Goal: Task Accomplishment & Management: Use online tool/utility

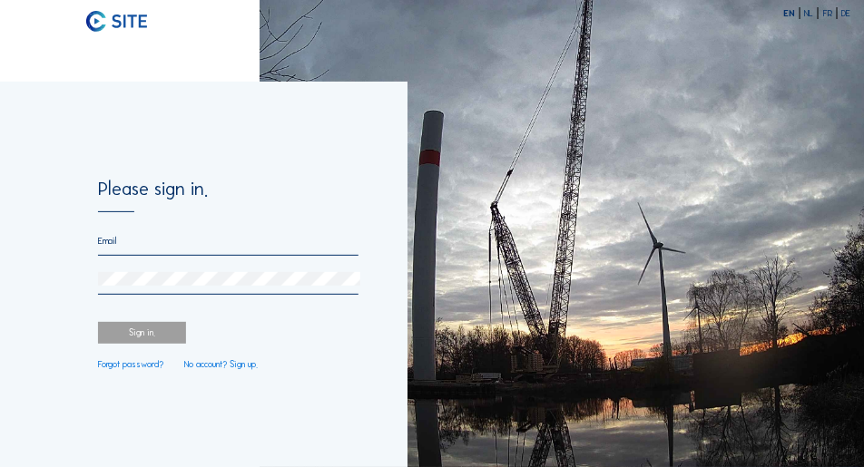
type input "[PERSON_NAME][EMAIL_ADDRESS][DOMAIN_NAME]"
click at [160, 336] on div "Sign in." at bounding box center [142, 333] width 88 height 22
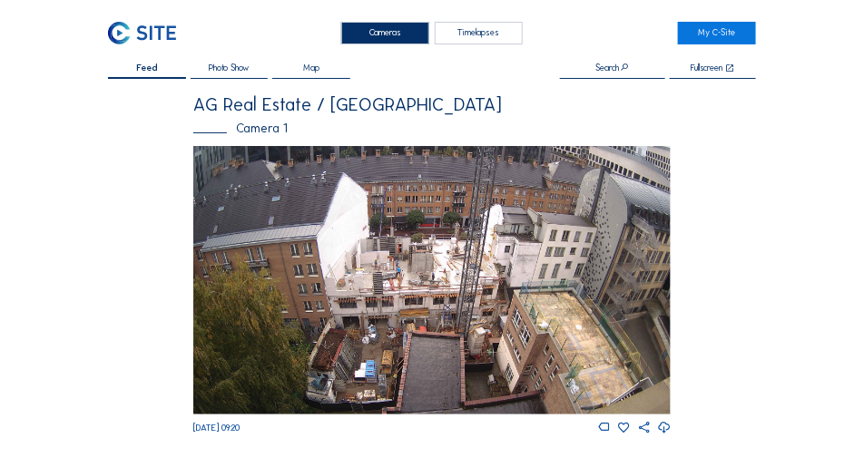
click at [418, 249] on img at bounding box center [431, 280] width 477 height 269
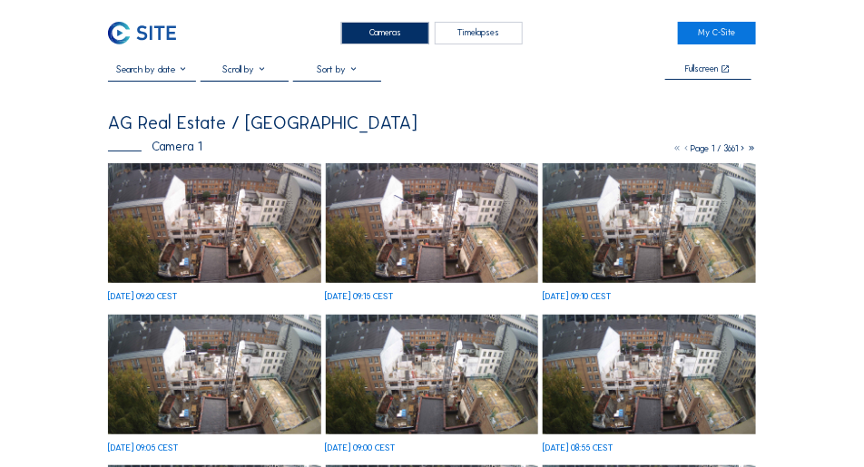
click at [182, 202] on img at bounding box center [214, 223] width 213 height 120
